Goal: Check status: Check status

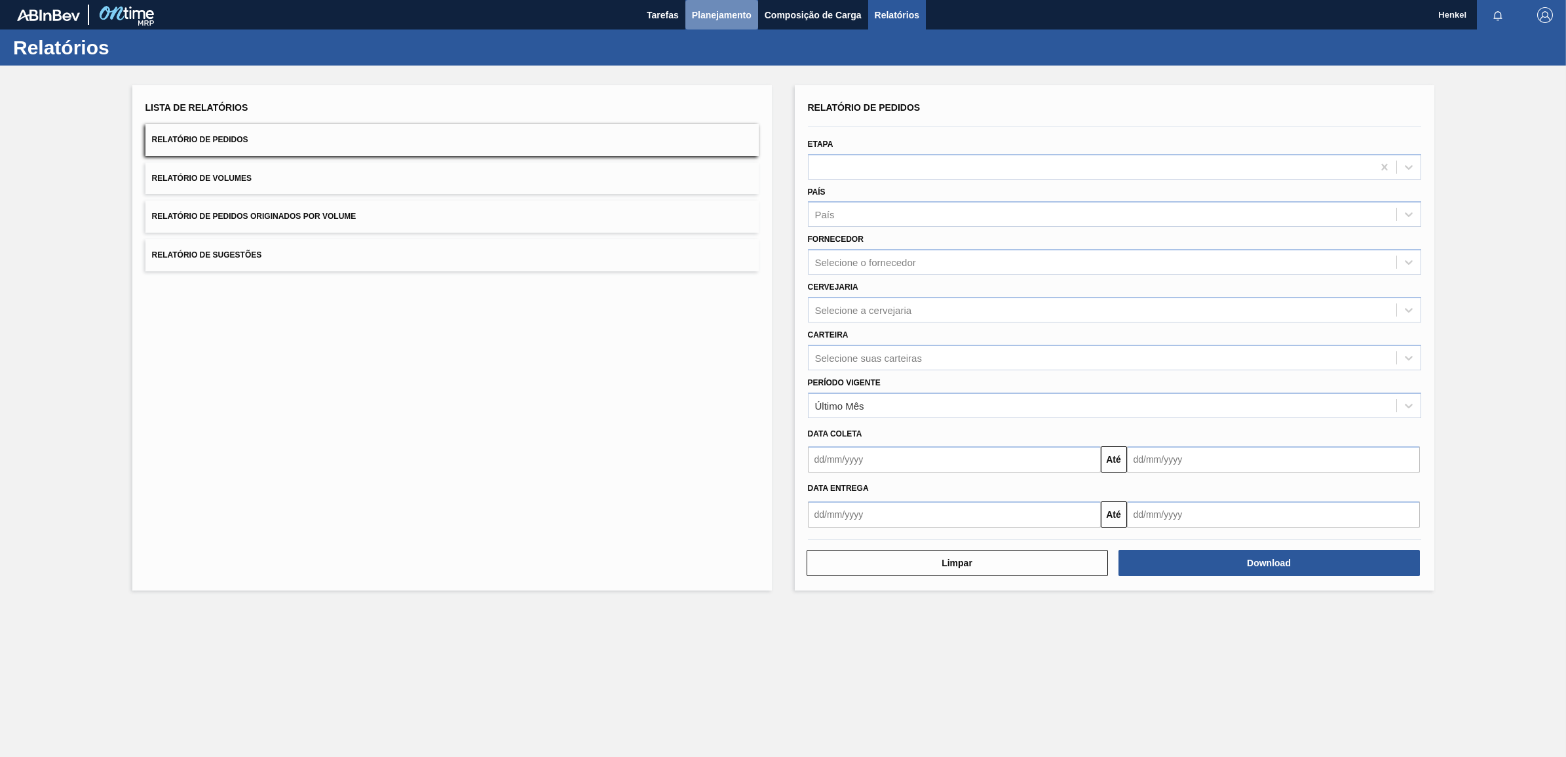
click at [728, 18] on span "Planejamento" at bounding box center [722, 15] width 60 height 16
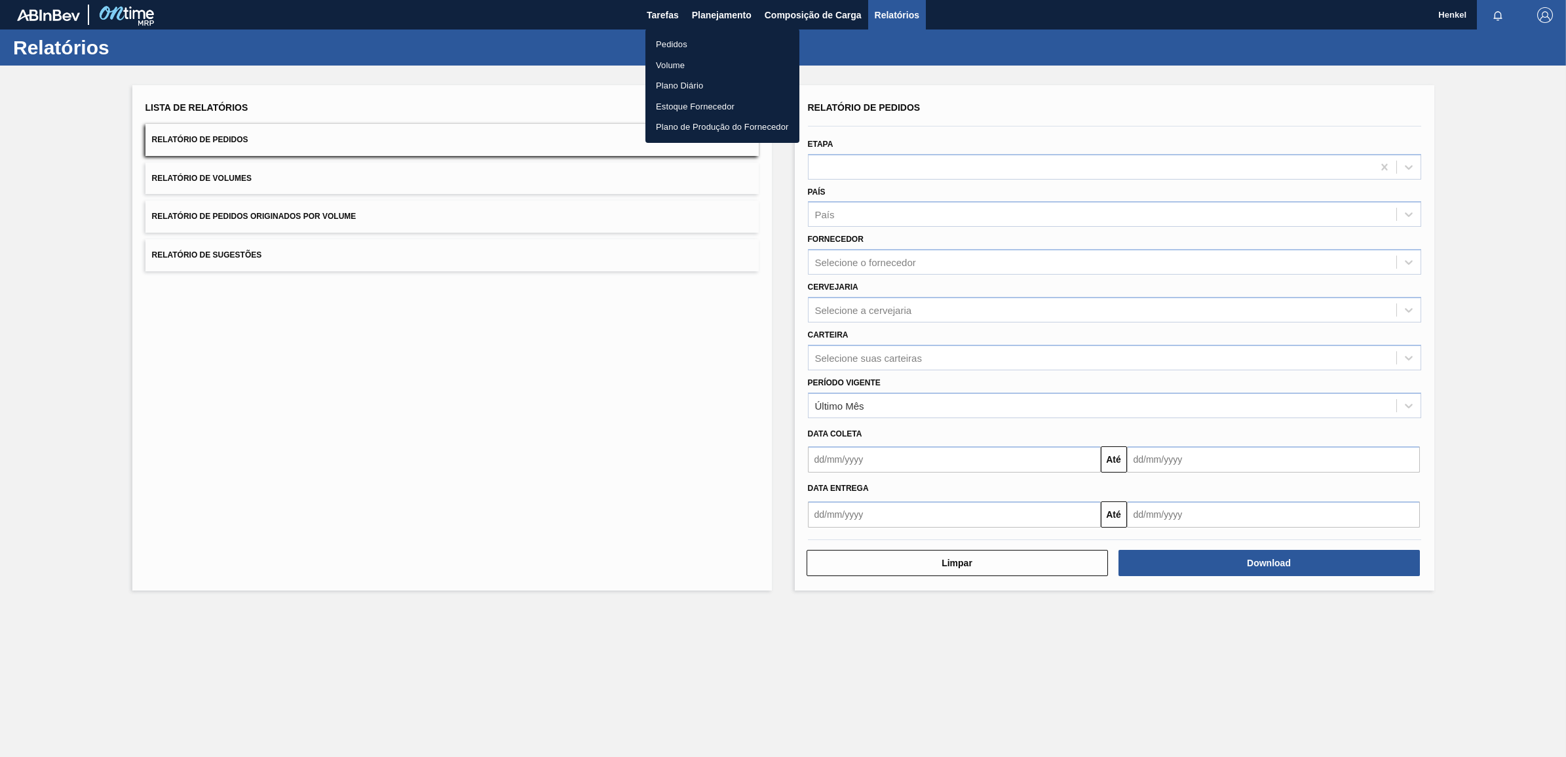
click at [675, 43] on li "Pedidos" at bounding box center [722, 44] width 154 height 21
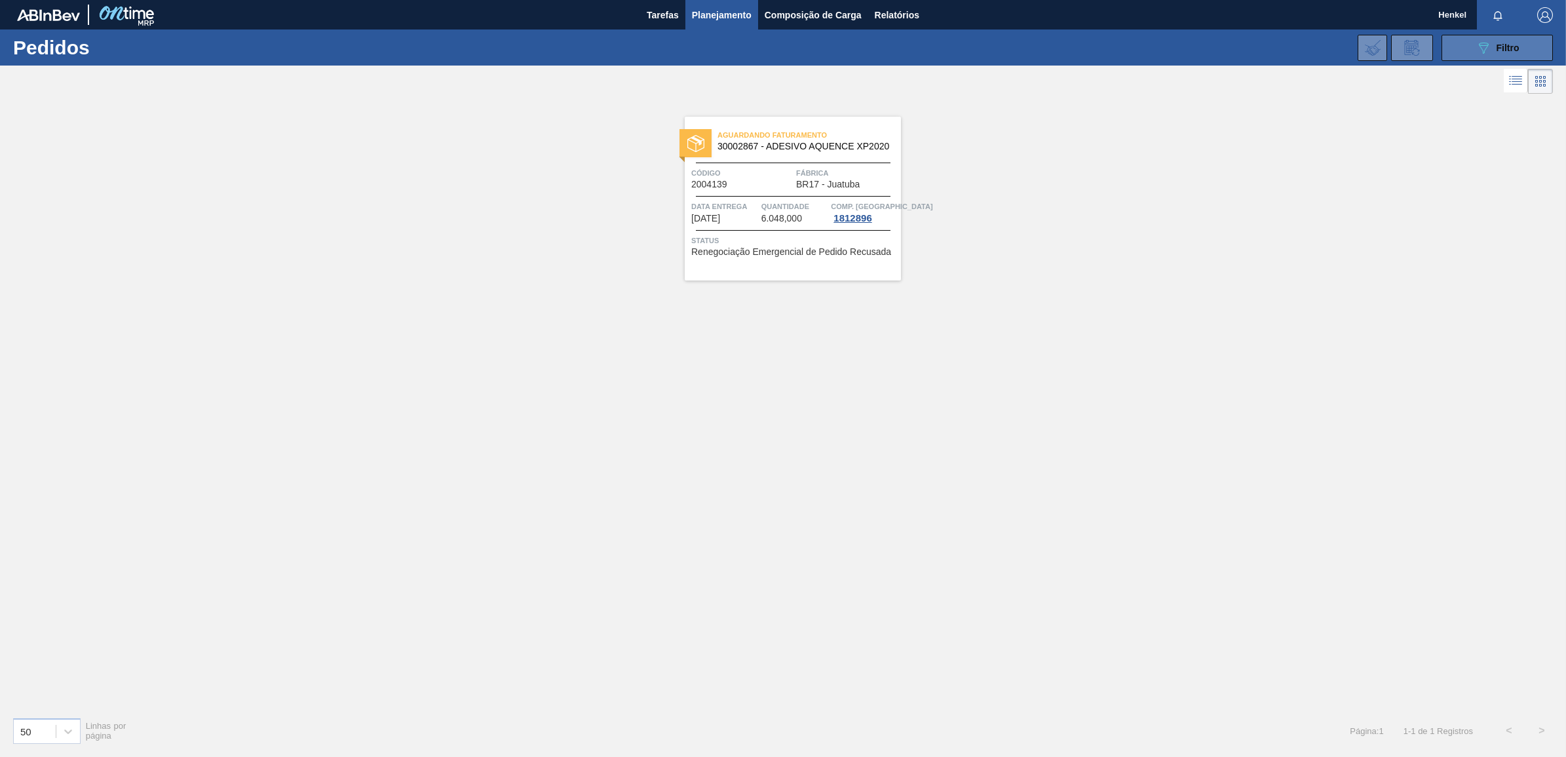
click at [1481, 48] on icon "089F7B8B-B2A5-4AFE-B5C0-19BA573D28AC" at bounding box center [1484, 48] width 16 height 16
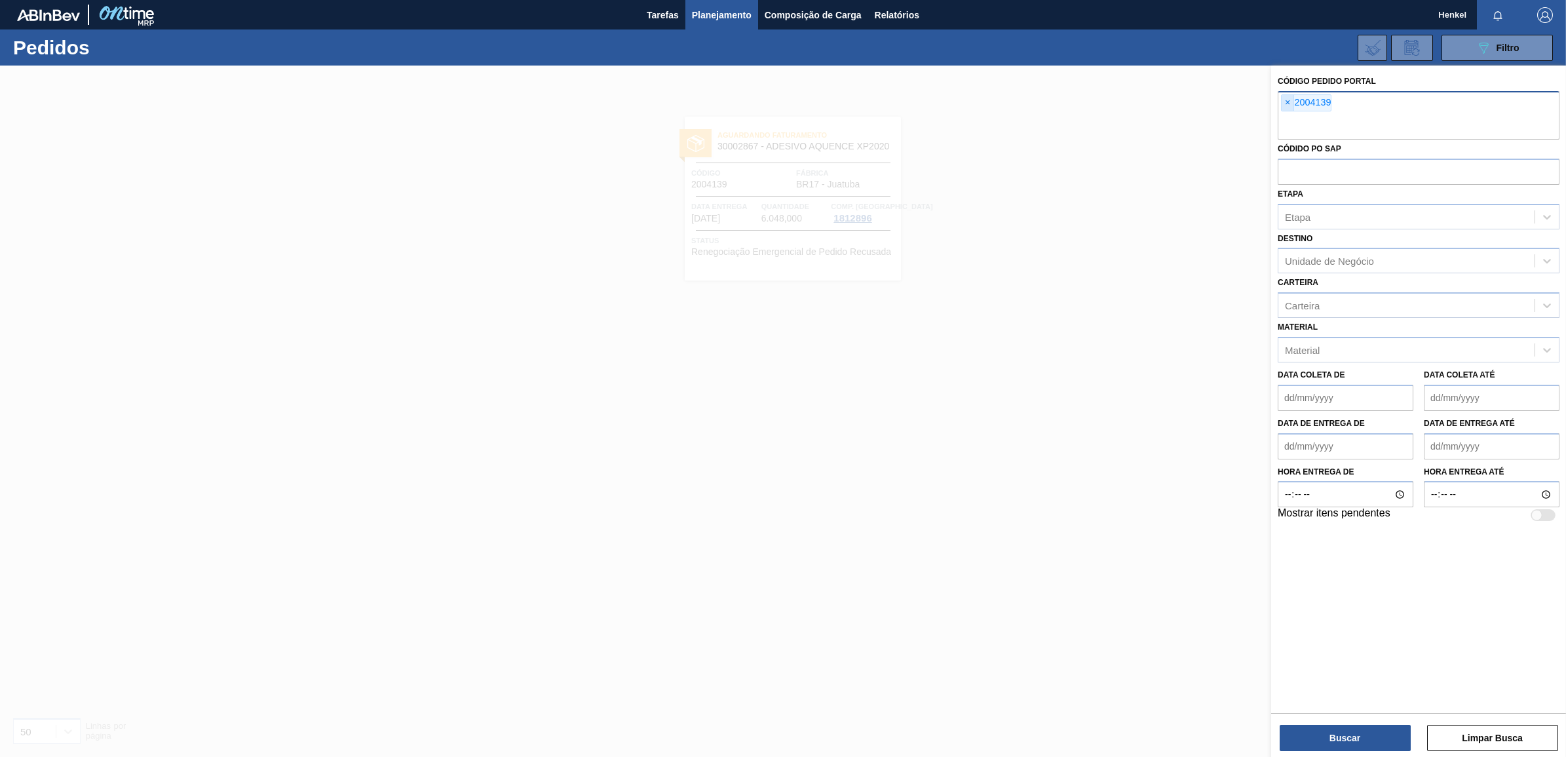
click at [1290, 100] on span "×" at bounding box center [1288, 103] width 12 height 16
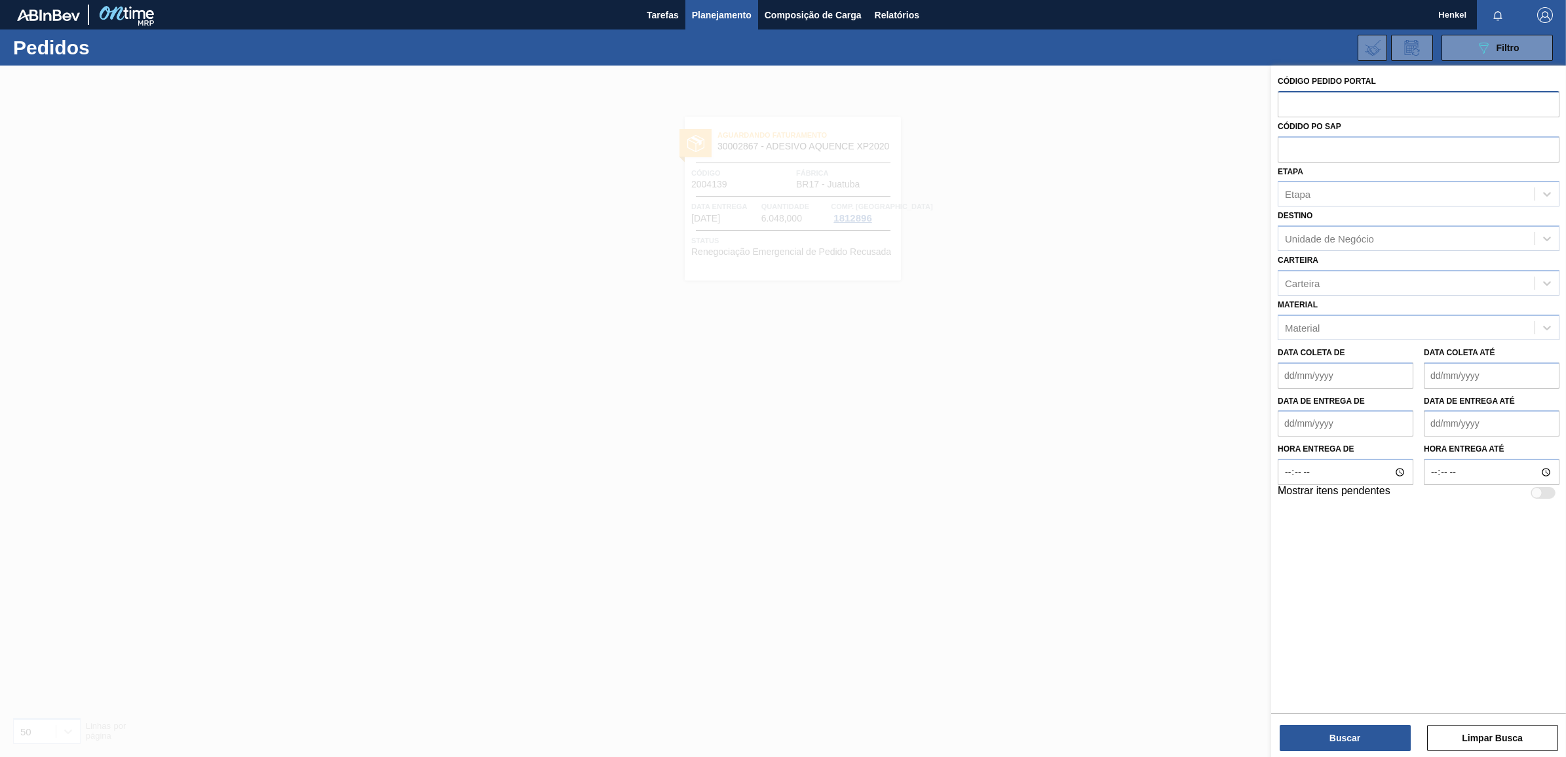
paste input "text"
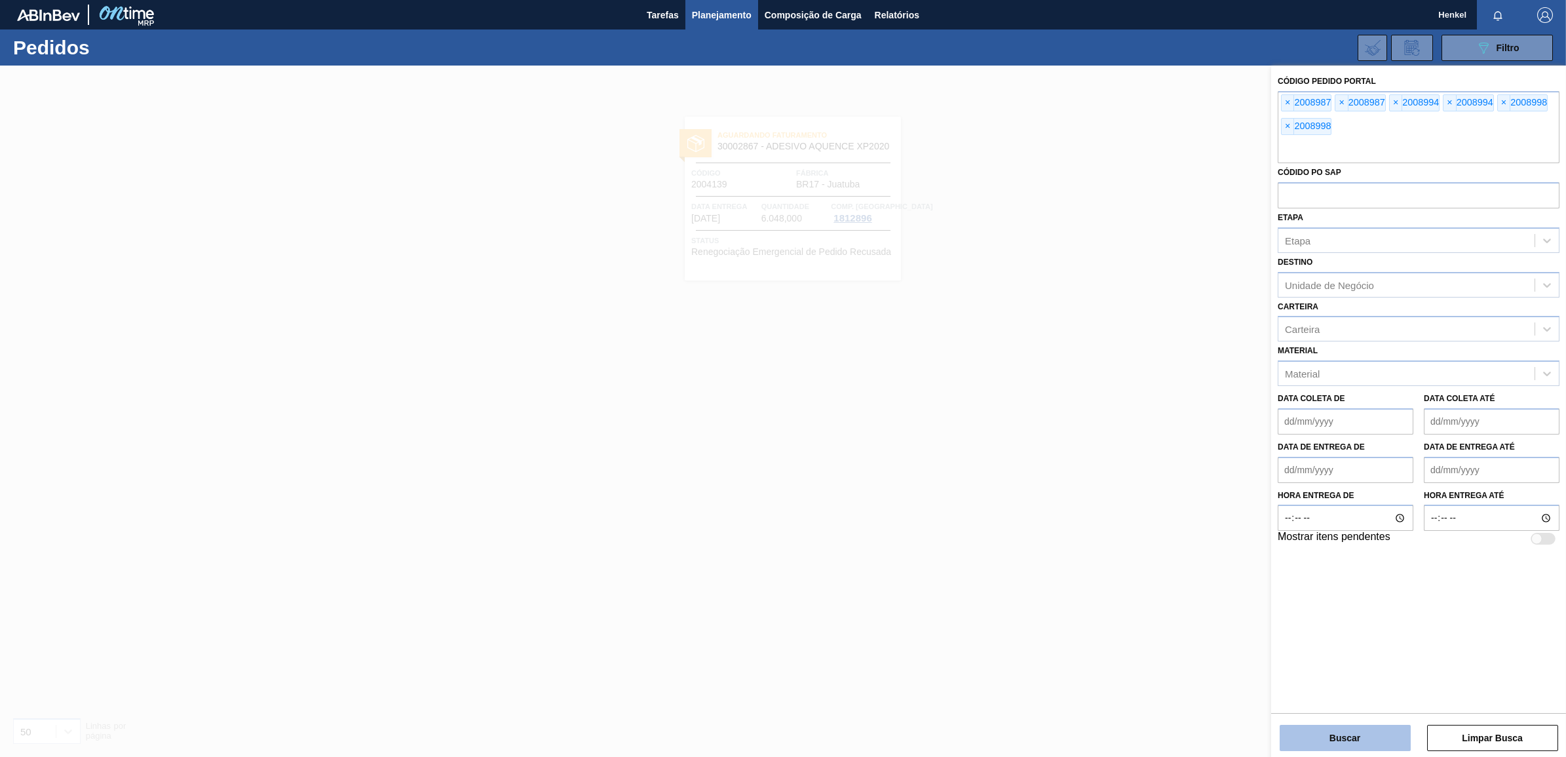
click at [1342, 732] on button "Buscar" at bounding box center [1345, 738] width 131 height 26
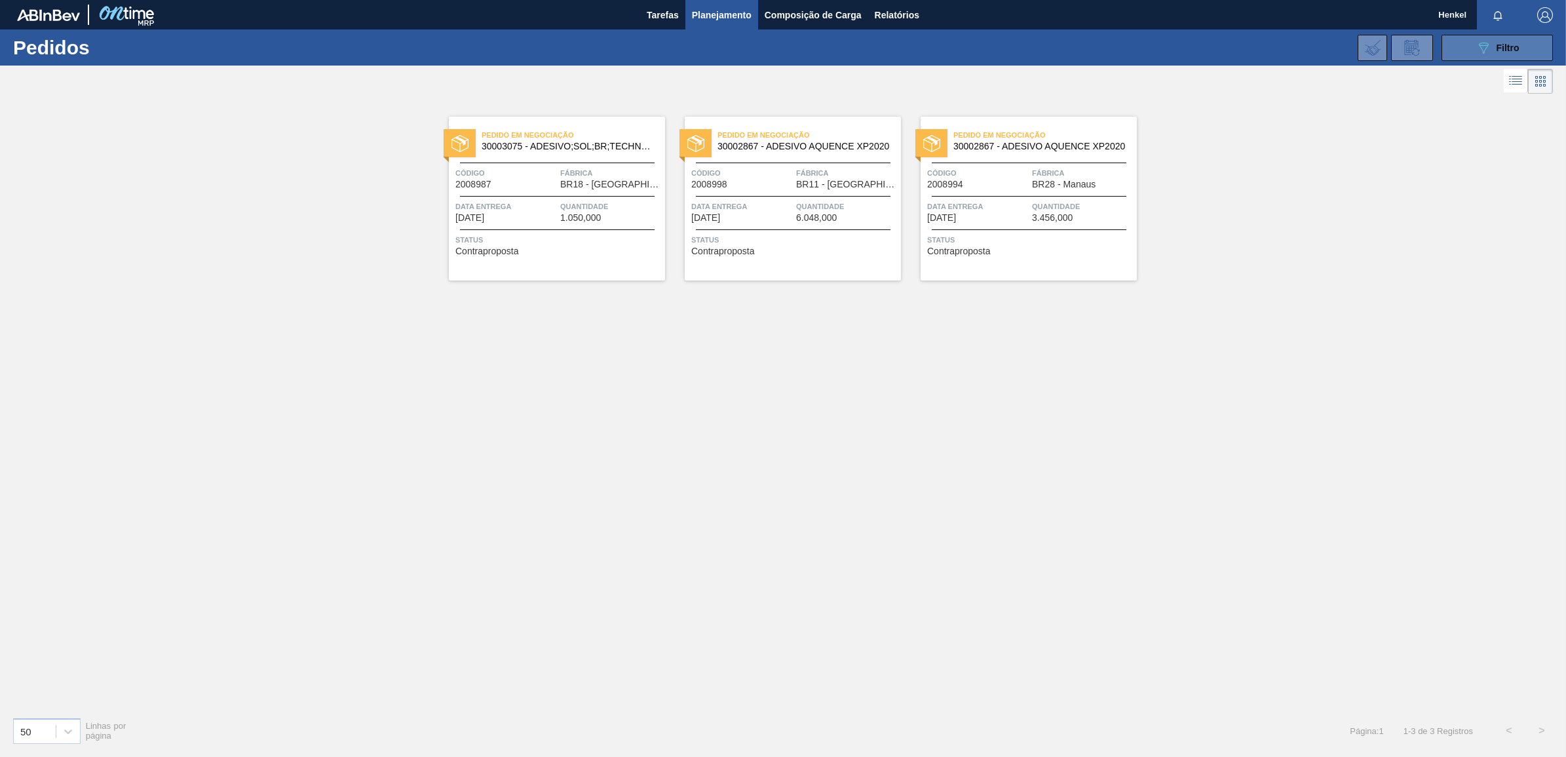
click at [1489, 44] on icon "089F7B8B-B2A5-4AFE-B5C0-19BA573D28AC" at bounding box center [1484, 48] width 16 height 16
